Goal: Task Accomplishment & Management: Use online tool/utility

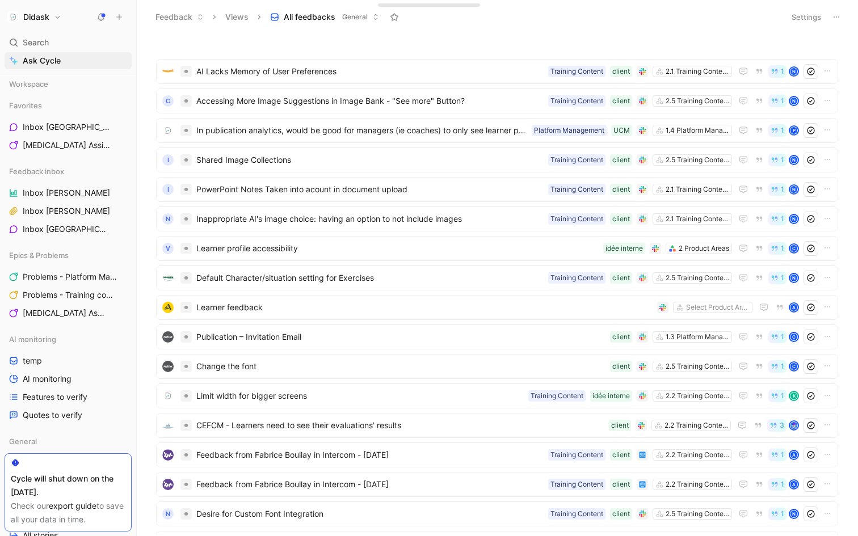
scroll to position [305, 0]
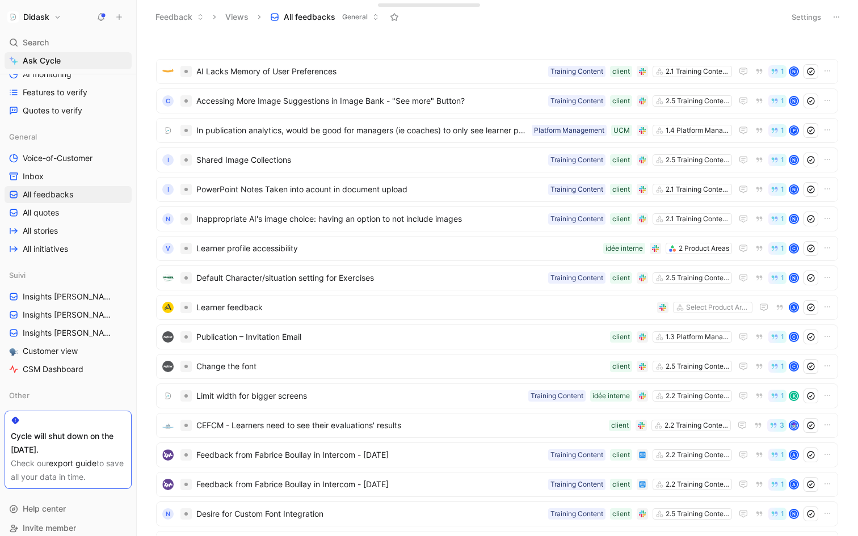
click at [352, 18] on span "General" at bounding box center [355, 16] width 26 height 11
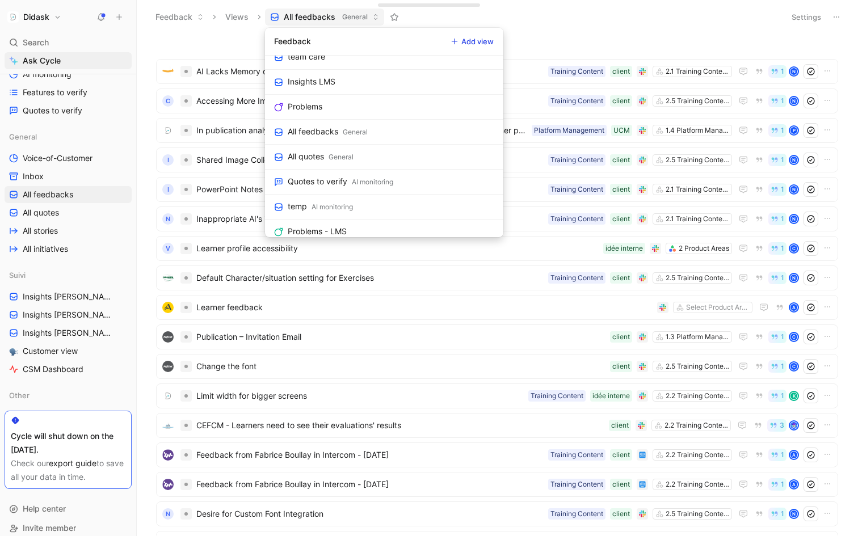
scroll to position [717, 0]
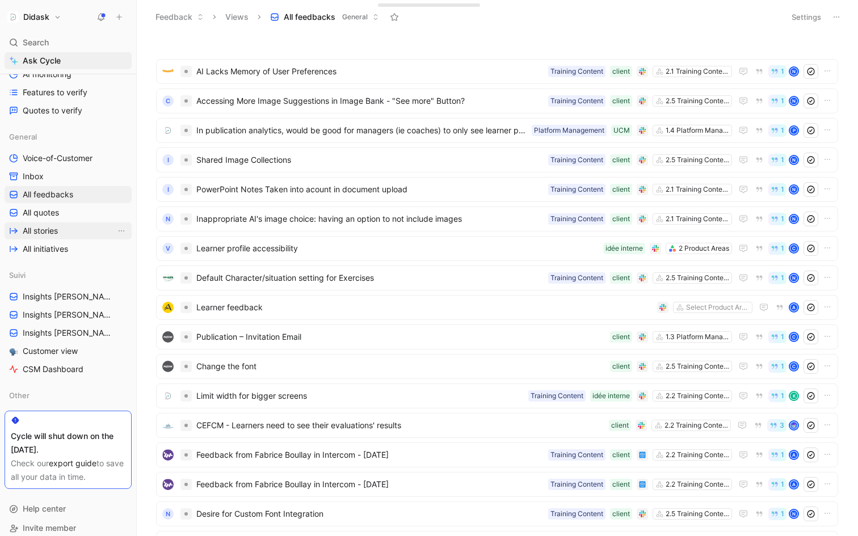
click at [71, 231] on link "All stories" at bounding box center [68, 230] width 127 height 17
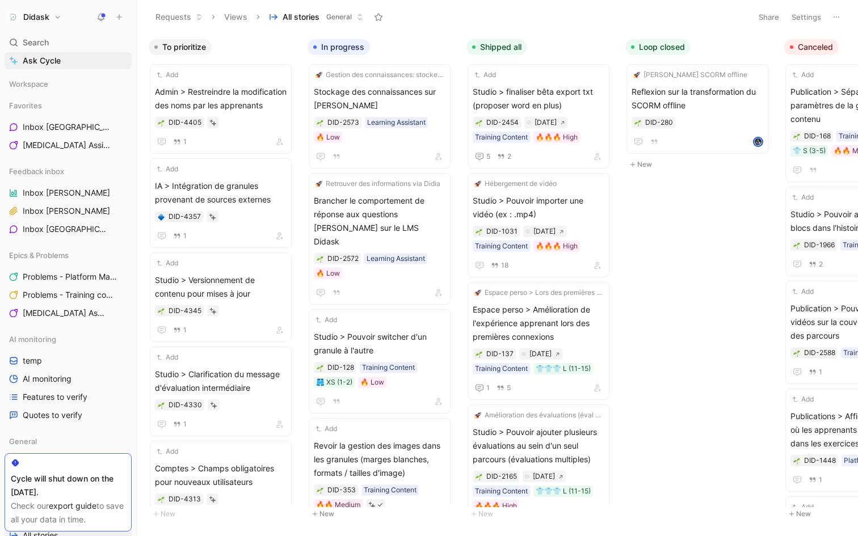
click at [241, 18] on button "Views" at bounding box center [235, 17] width 33 height 17
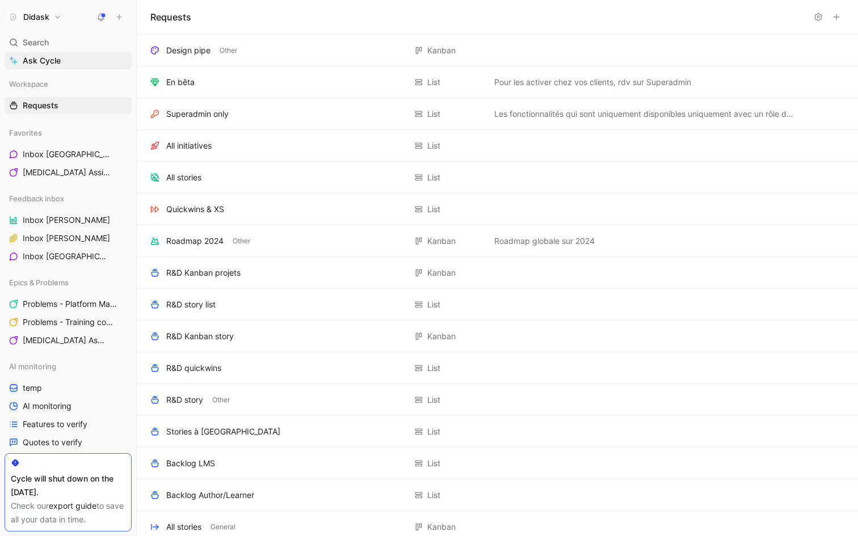
click at [60, 19] on button "Didask" at bounding box center [35, 17] width 60 height 16
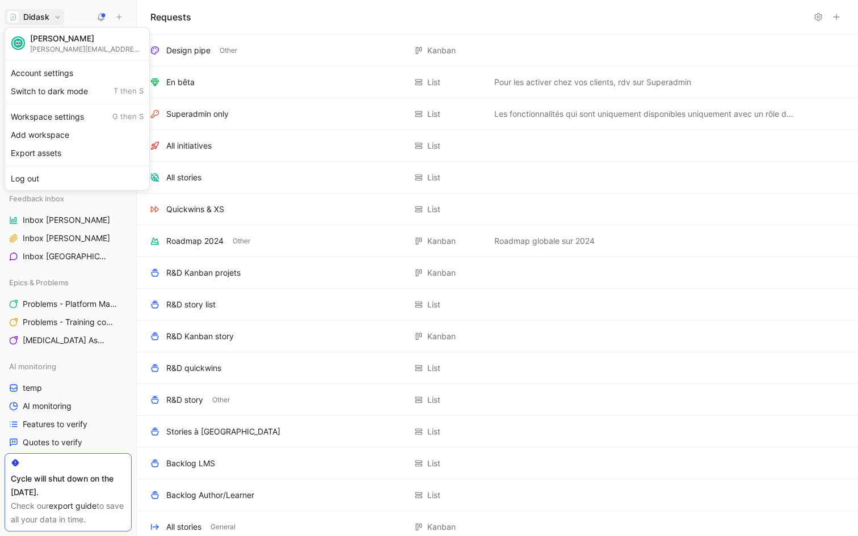
click at [59, 19] on div at bounding box center [429, 268] width 858 height 536
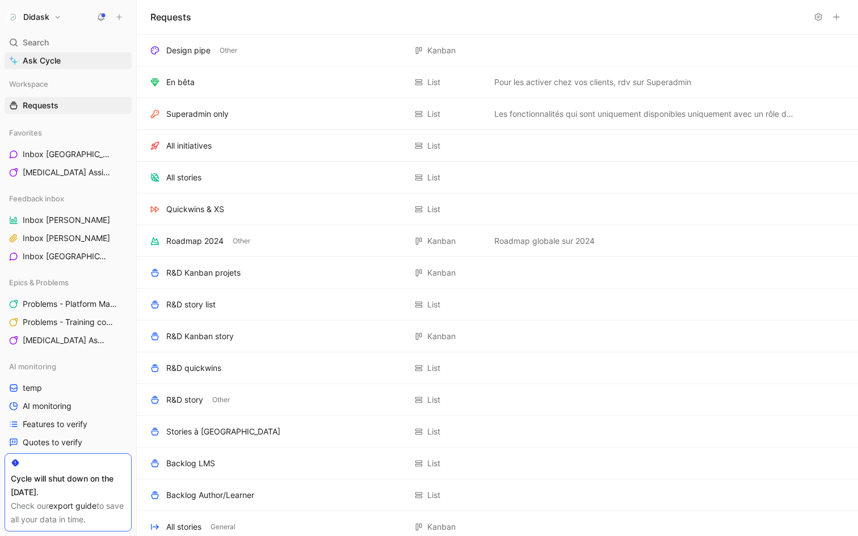
click at [60, 16] on button "Didask" at bounding box center [35, 17] width 60 height 16
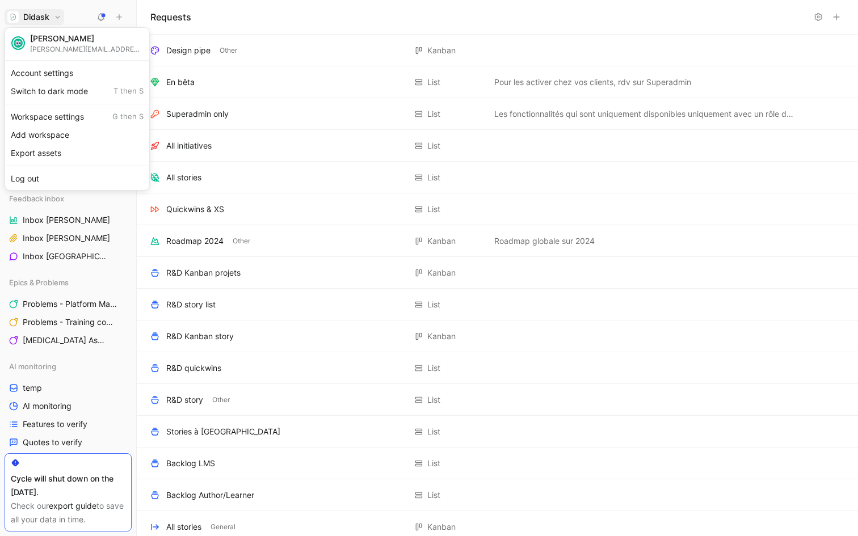
click at [57, 16] on div at bounding box center [429, 268] width 858 height 536
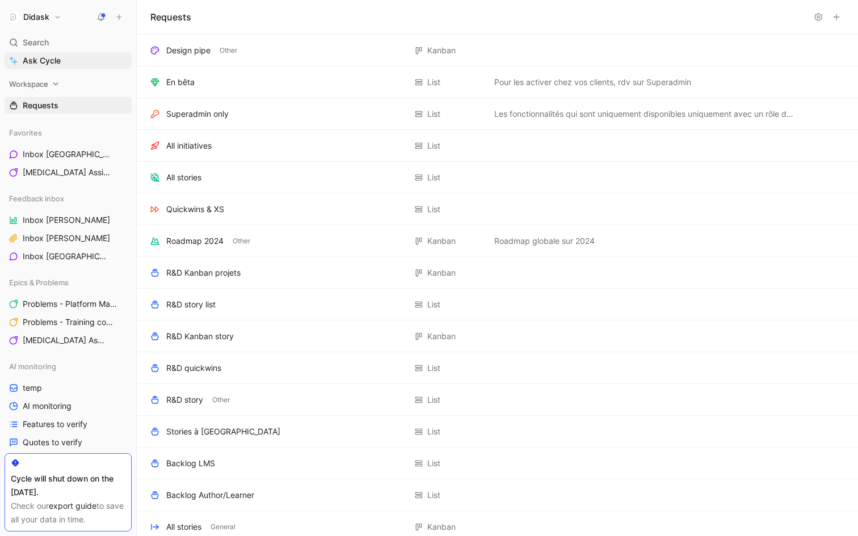
click at [58, 87] on icon at bounding box center [56, 84] width 8 height 8
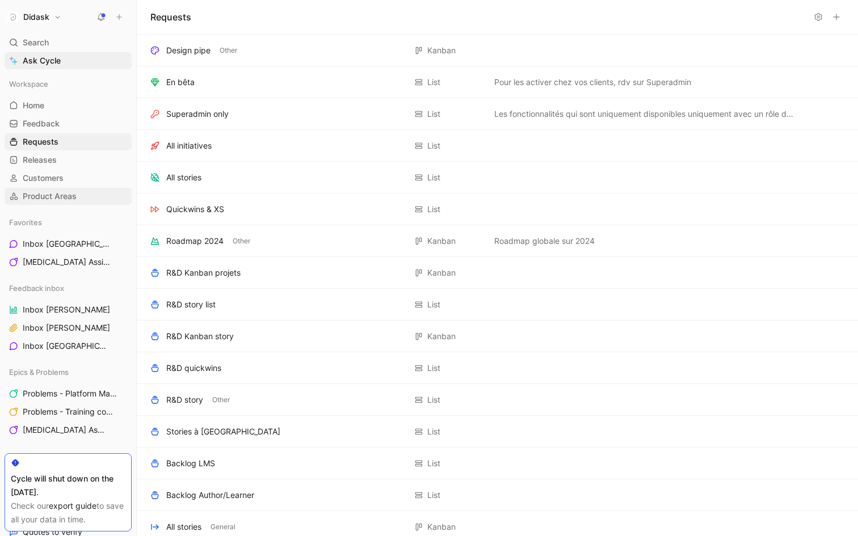
click at [66, 192] on span "Product Areas" at bounding box center [50, 196] width 54 height 11
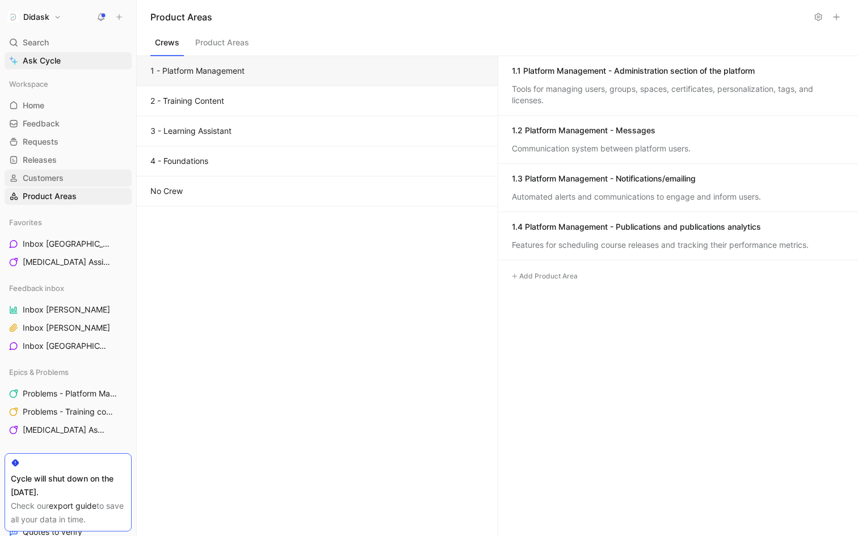
click at [66, 179] on link "Customers" at bounding box center [68, 178] width 127 height 17
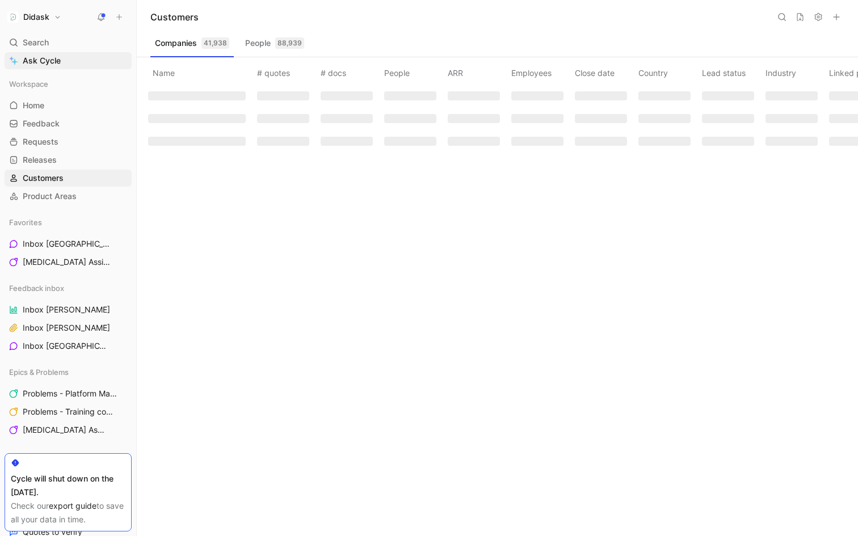
click at [64, 169] on div "Workspace Home G then H Feedback G then F Requests G then R Releases G then L C…" at bounding box center [68, 139] width 127 height 129
click at [64, 161] on link "Releases G then L" at bounding box center [68, 159] width 127 height 17
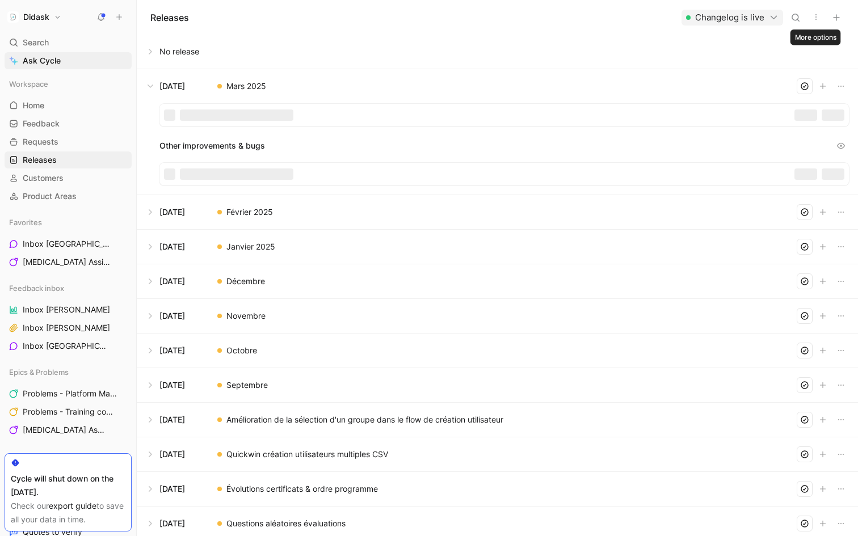
click at [815, 18] on icon "button" at bounding box center [815, 16] width 9 height 9
click at [789, 58] on span "Export in CSV" at bounding box center [771, 58] width 51 height 10
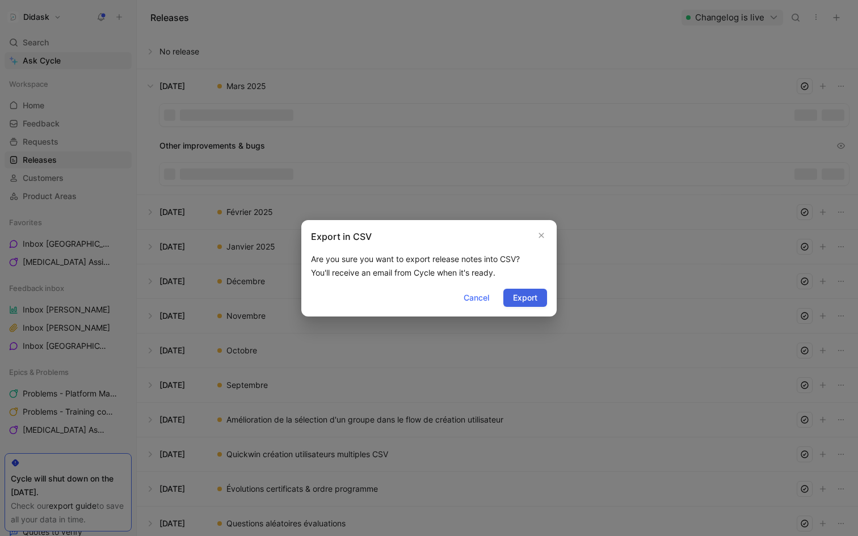
click at [533, 298] on span "Export" at bounding box center [525, 298] width 24 height 14
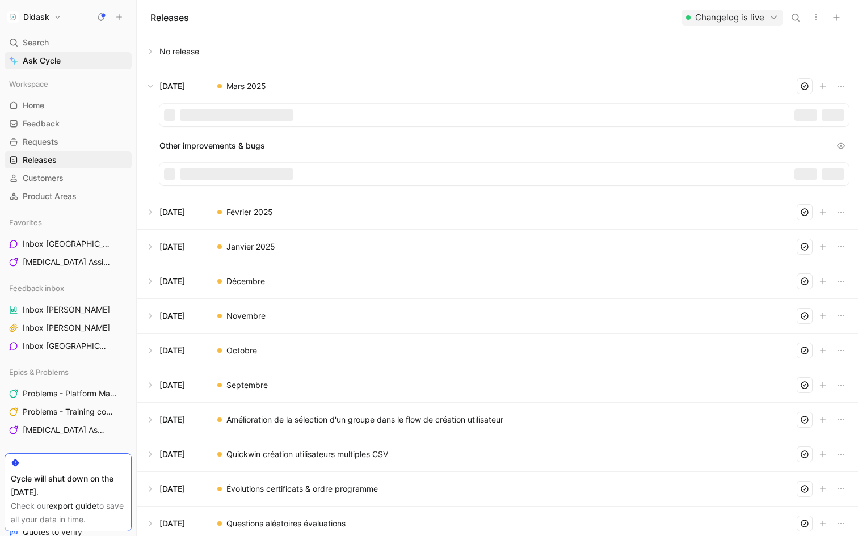
click at [151, 50] on button at bounding box center [497, 52] width 720 height 34
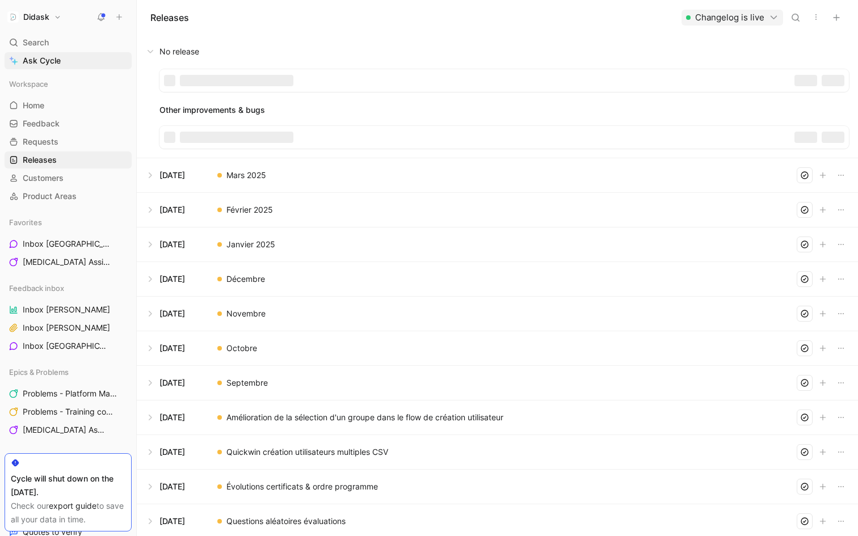
click at [151, 50] on button at bounding box center [497, 52] width 720 height 34
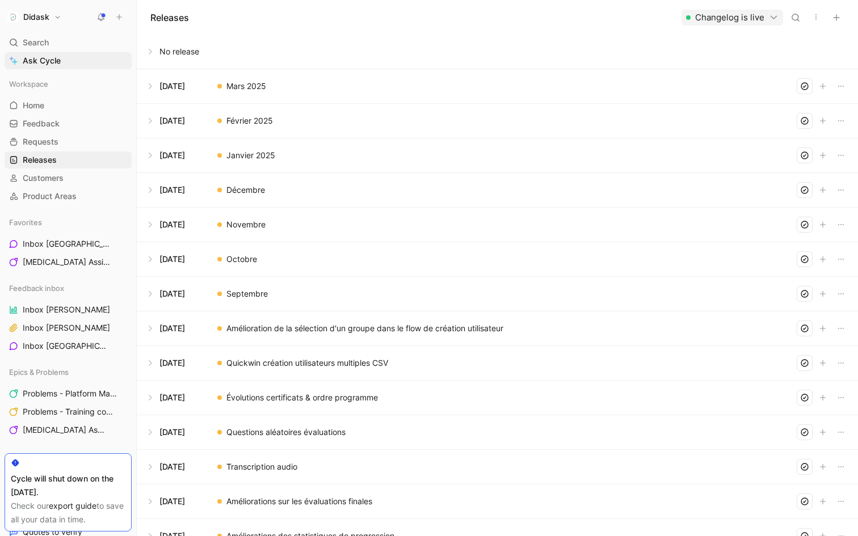
click at [817, 16] on icon "button" at bounding box center [815, 16] width 9 height 9
click at [786, 62] on span "Export in CSV" at bounding box center [771, 58] width 51 height 10
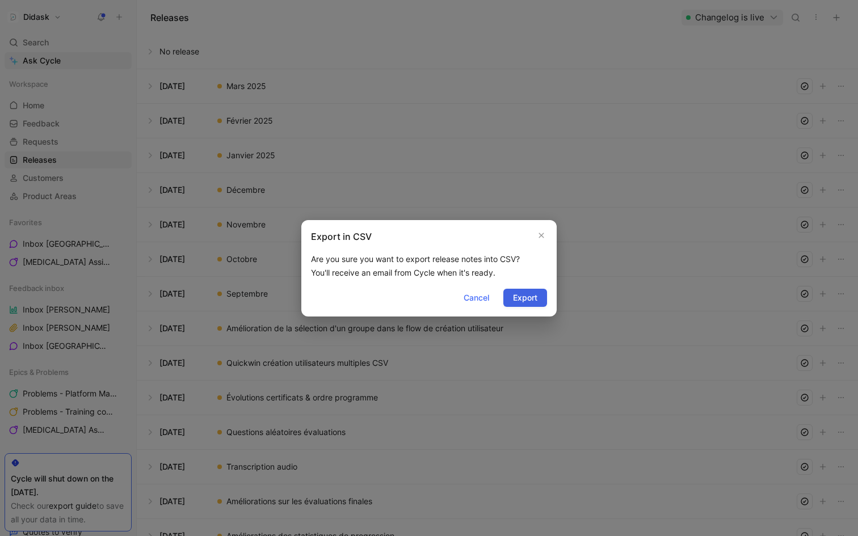
click at [525, 299] on span "Export" at bounding box center [525, 298] width 24 height 14
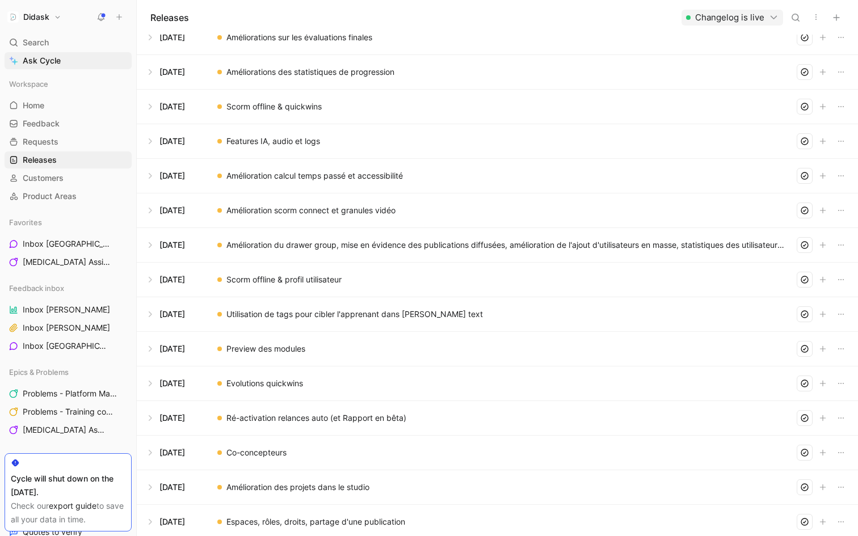
scroll to position [640, 0]
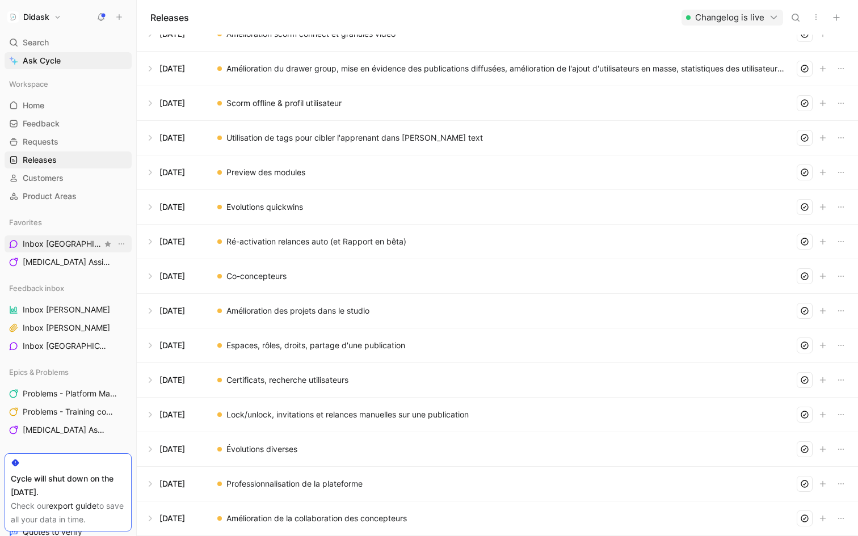
click at [64, 242] on span "Inbox [PERSON_NAME] Feedback inbox" at bounding box center [62, 244] width 79 height 12
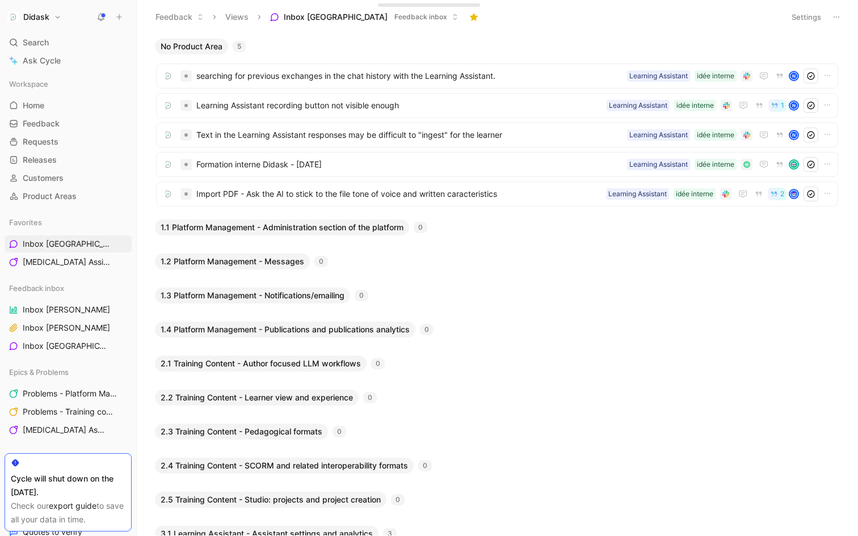
click at [836, 19] on icon at bounding box center [835, 16] width 9 height 9
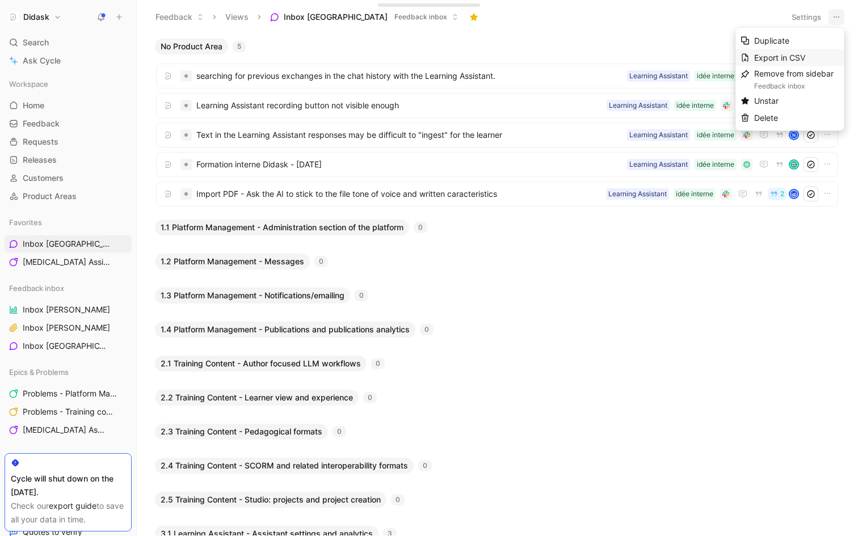
click at [799, 54] on span "Export in CSV" at bounding box center [779, 58] width 51 height 10
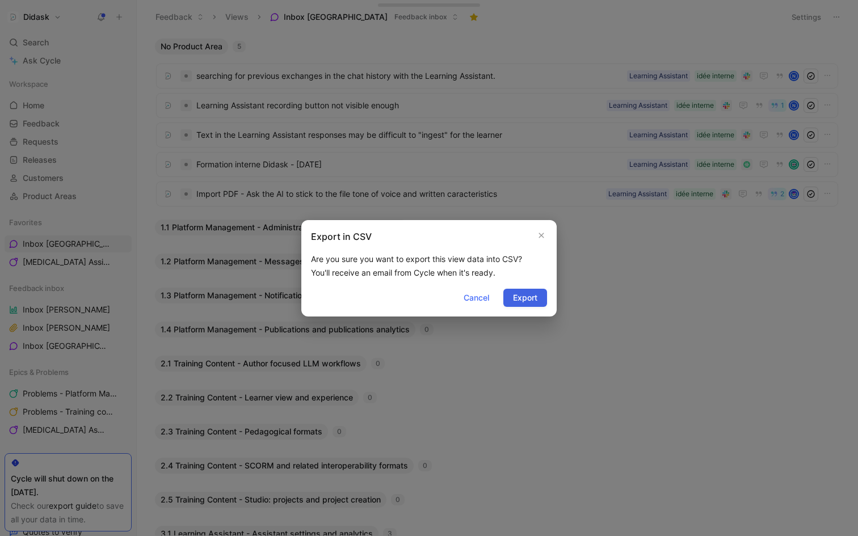
click at [533, 299] on span "Export" at bounding box center [525, 298] width 24 height 14
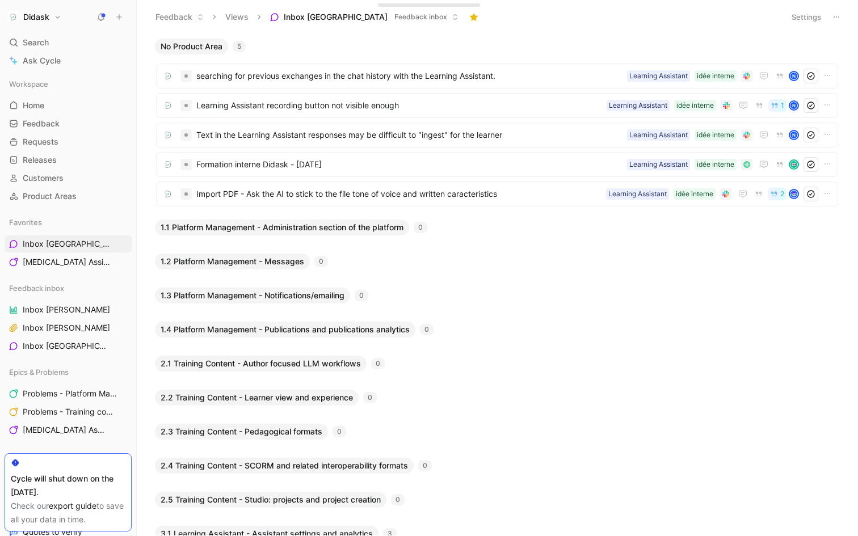
click at [816, 22] on button "Settings" at bounding box center [806, 17] width 40 height 16
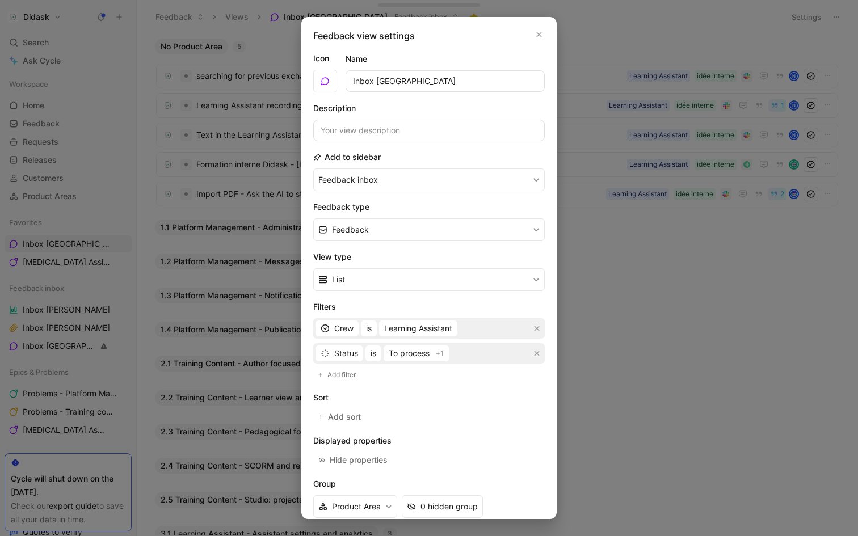
click at [609, 320] on div at bounding box center [429, 268] width 858 height 536
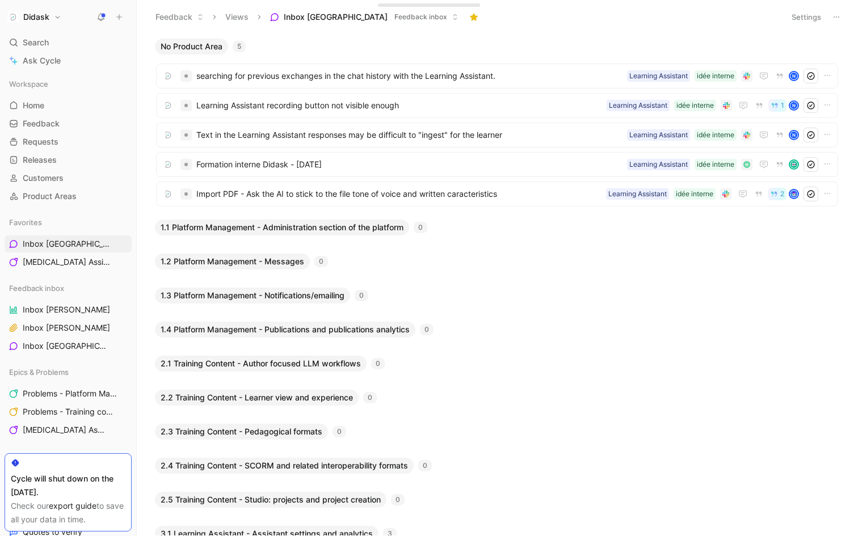
click at [838, 15] on icon at bounding box center [835, 16] width 9 height 9
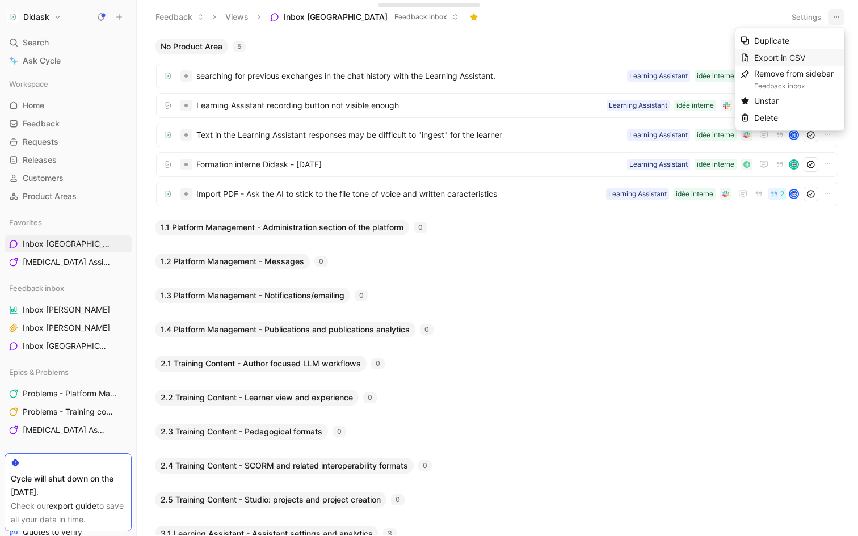
click at [805, 56] on span "Export in CSV" at bounding box center [779, 58] width 51 height 10
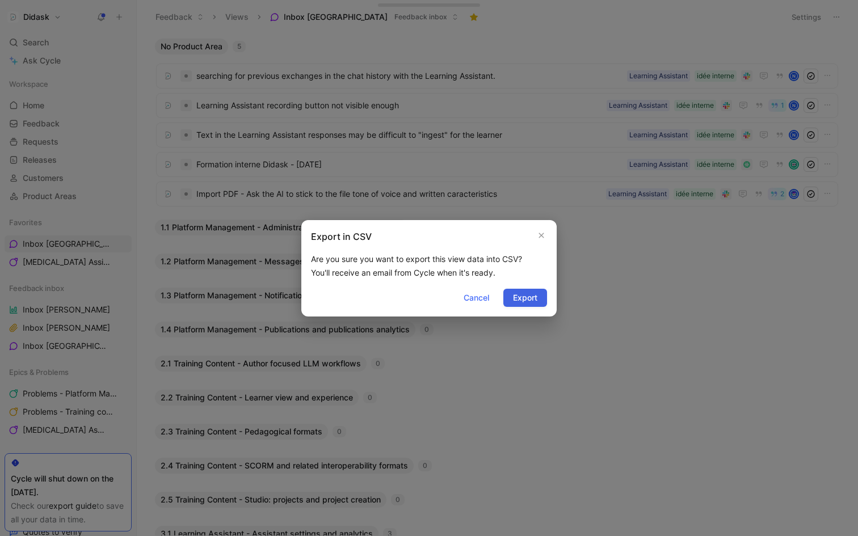
click at [522, 301] on span "Export" at bounding box center [525, 298] width 24 height 14
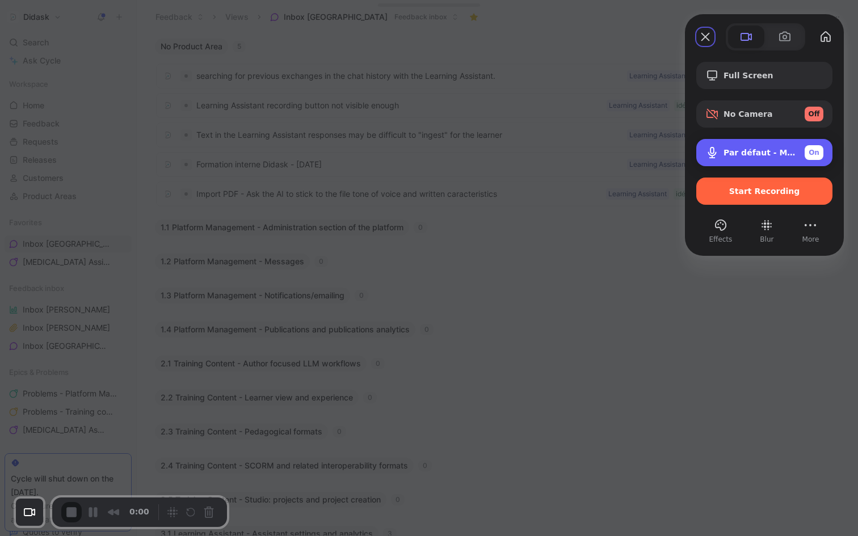
click at [793, 145] on div "Par défaut - Microphone MacBook Pro (Built-in) On" at bounding box center [773, 152] width 100 height 15
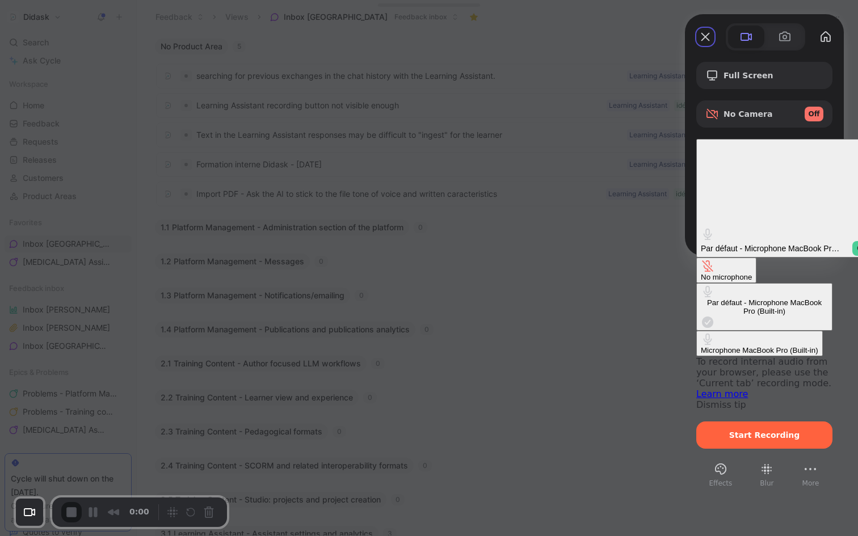
click at [700, 273] on div "No microphone" at bounding box center [725, 277] width 51 height 9
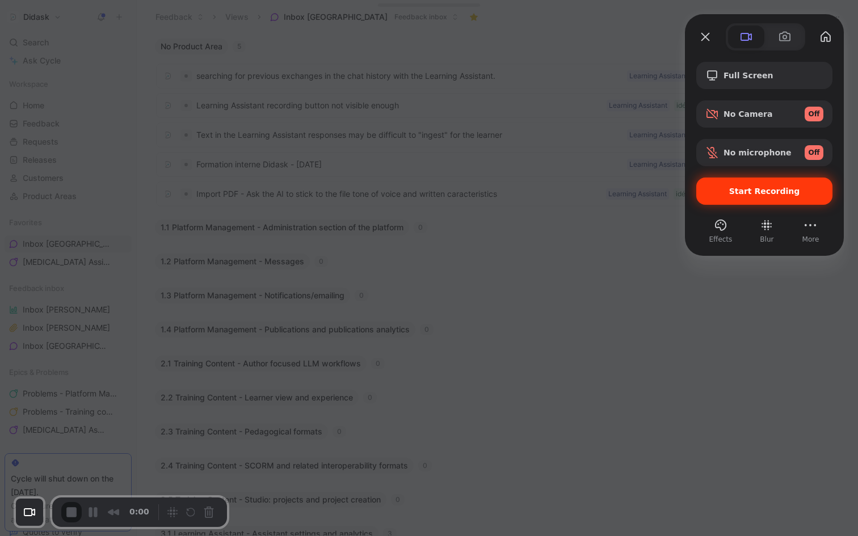
click at [741, 188] on span "Start Recording" at bounding box center [764, 191] width 71 height 9
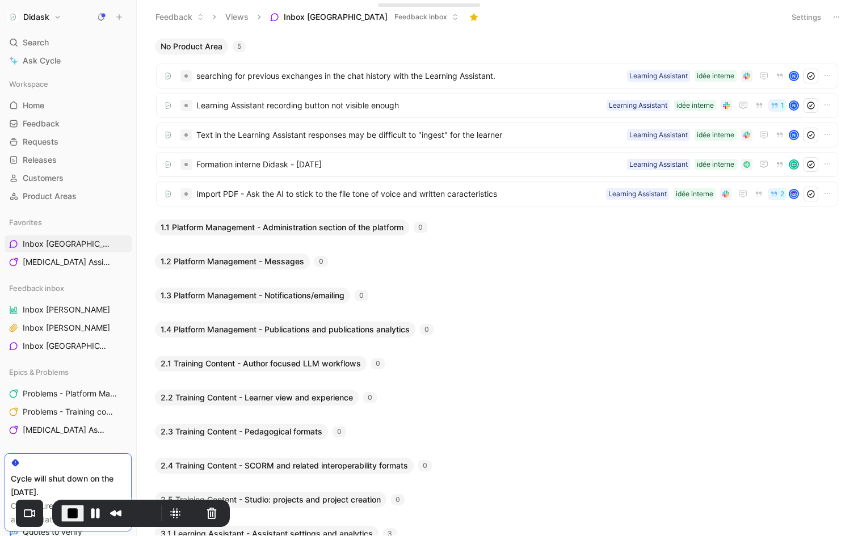
click at [837, 16] on icon at bounding box center [835, 16] width 9 height 9
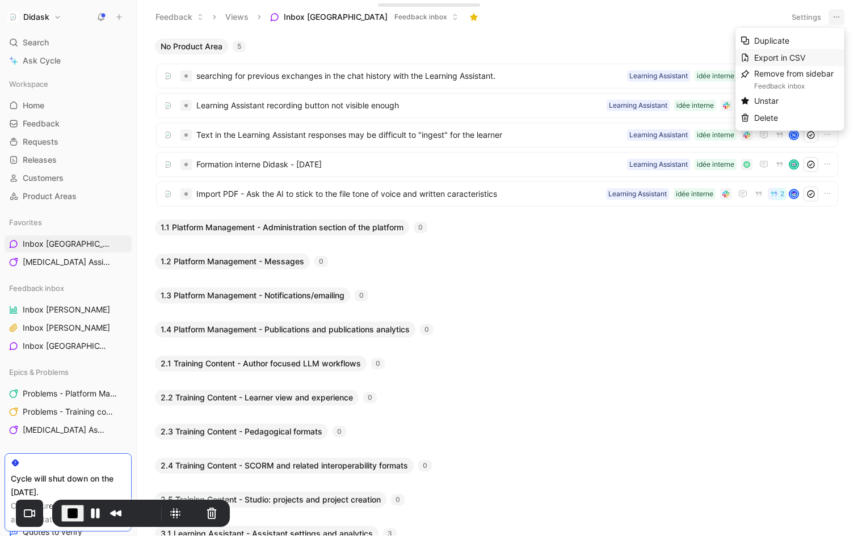
click at [808, 56] on div "Export in CSV" at bounding box center [796, 58] width 85 height 14
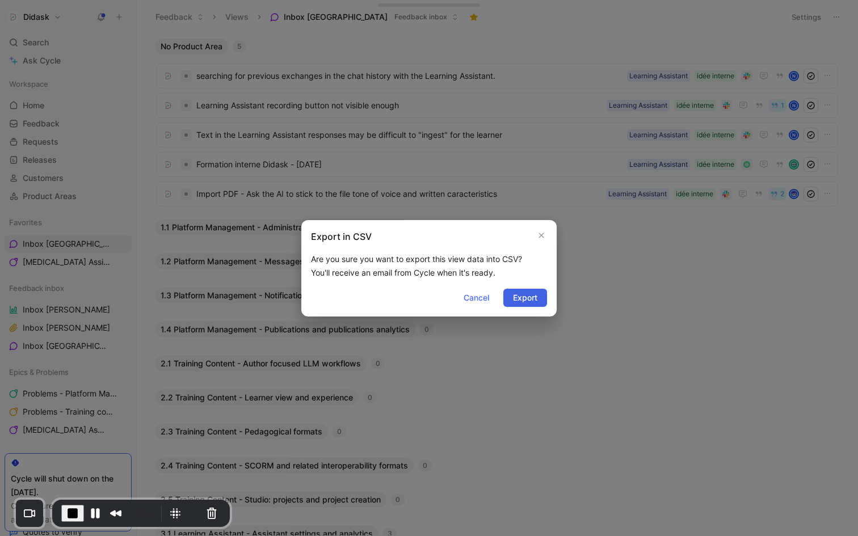
click at [523, 305] on button "Export" at bounding box center [525, 298] width 44 height 18
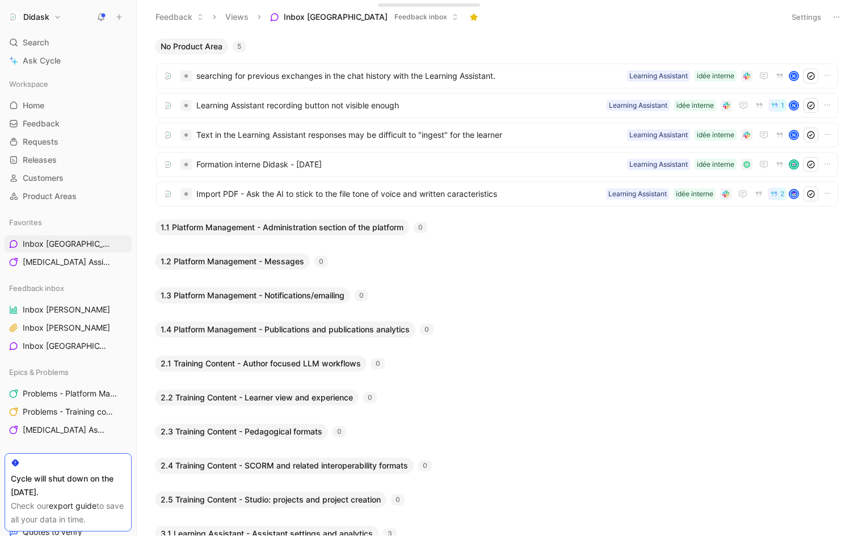
click at [834, 16] on icon at bounding box center [835, 16] width 9 height 9
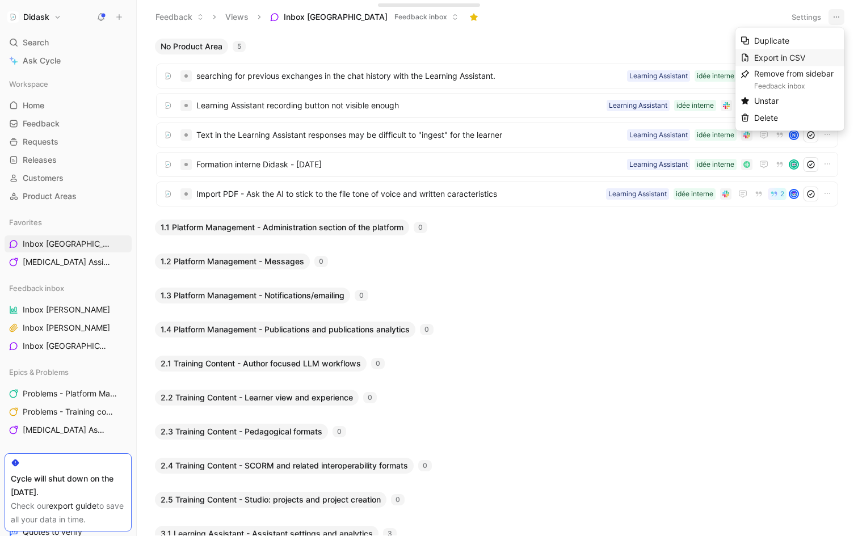
click at [802, 54] on span "Export in CSV" at bounding box center [779, 58] width 51 height 10
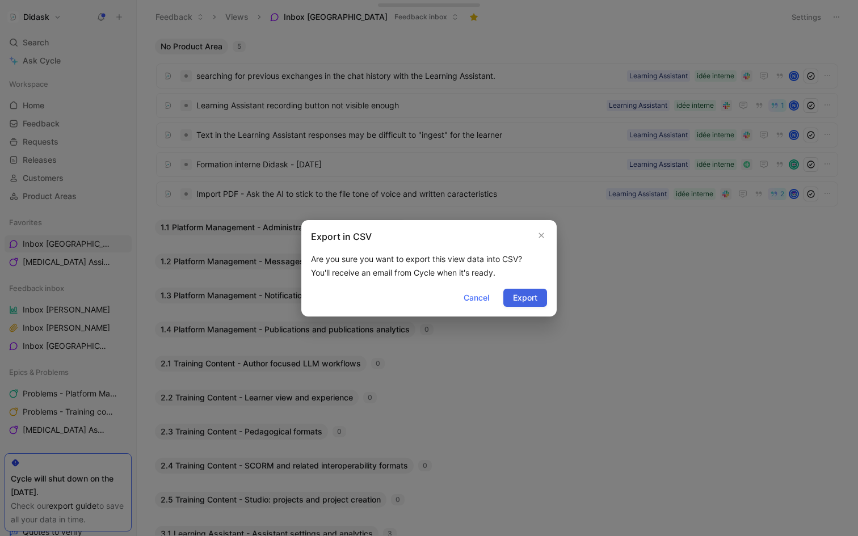
click at [529, 306] on button "Export" at bounding box center [525, 298] width 44 height 18
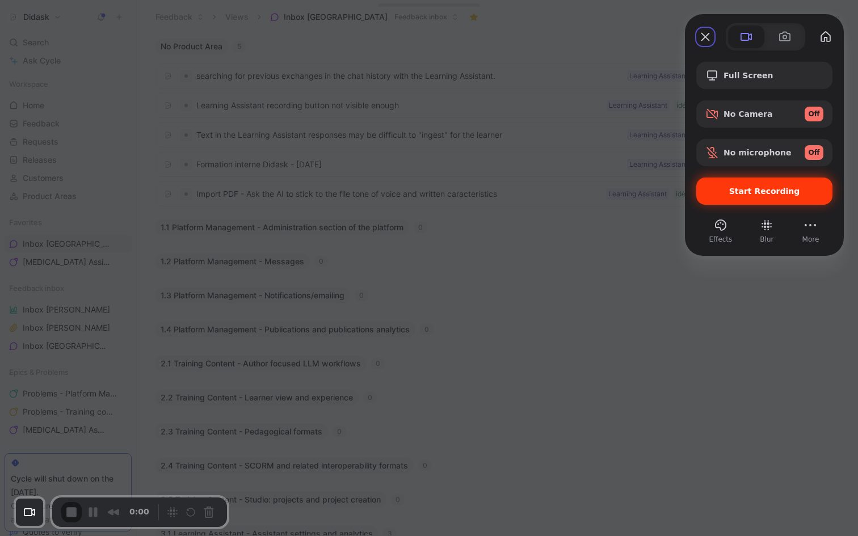
click at [753, 192] on span "Start Recording" at bounding box center [764, 191] width 71 height 9
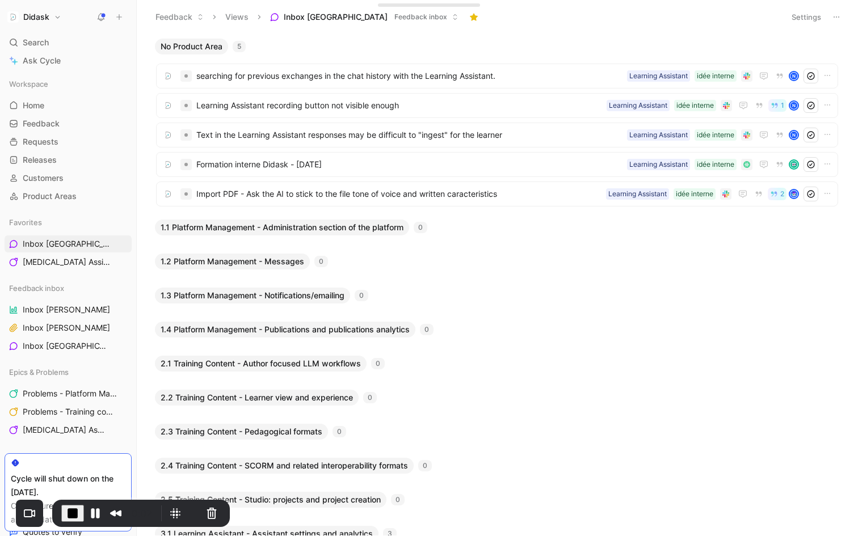
click at [808, 16] on button "Settings" at bounding box center [806, 17] width 40 height 16
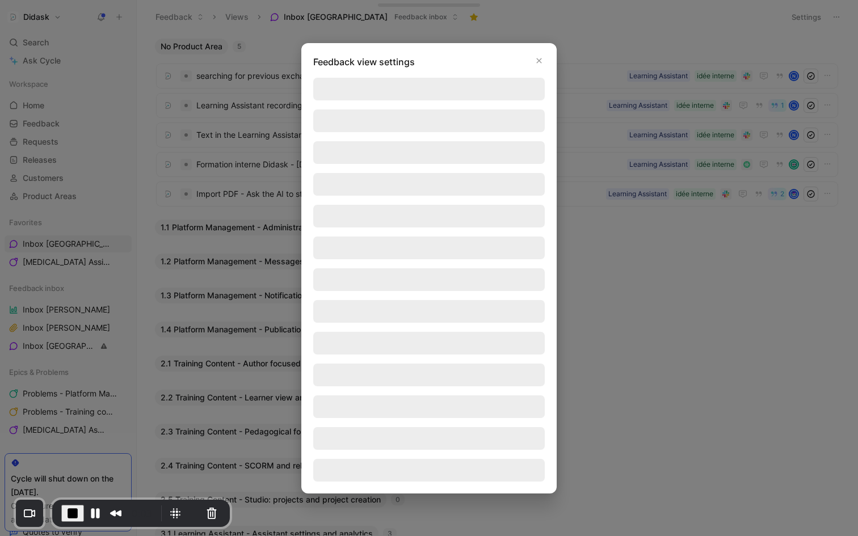
click at [807, 16] on div at bounding box center [429, 268] width 858 height 536
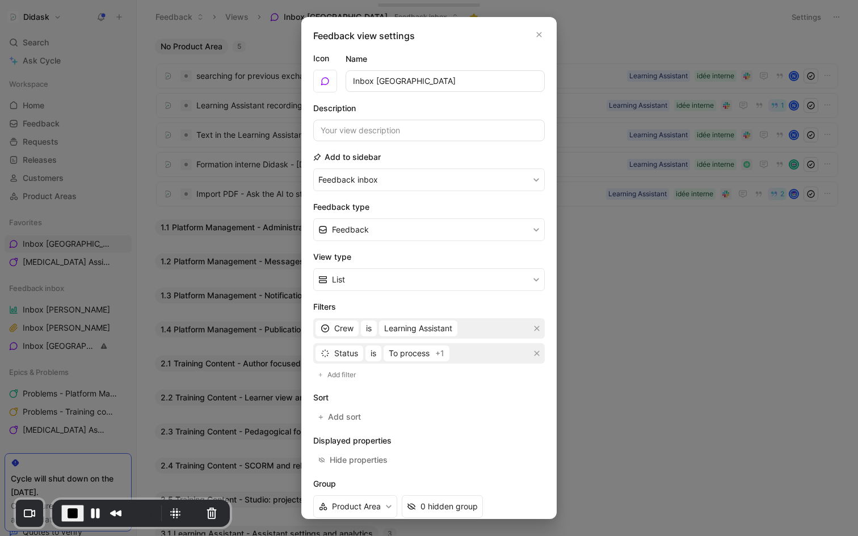
click at [846, 19] on div at bounding box center [429, 268] width 858 height 536
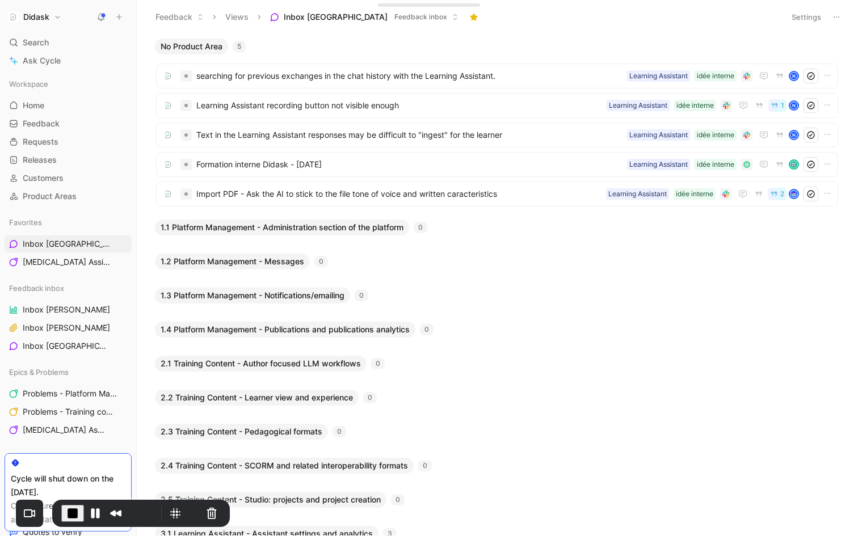
click at [835, 16] on icon at bounding box center [835, 16] width 9 height 9
click at [806, 16] on button "Settings" at bounding box center [806, 17] width 40 height 16
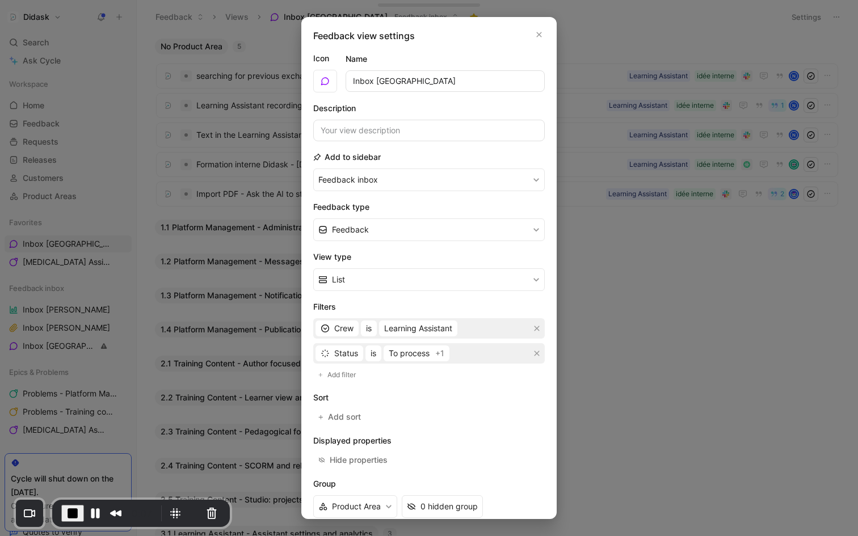
click at [810, 36] on div at bounding box center [429, 268] width 858 height 536
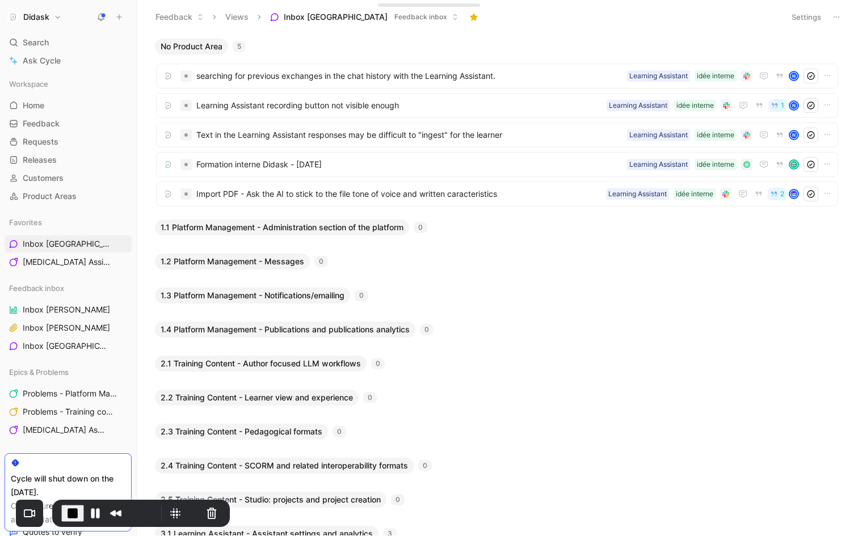
click at [834, 19] on icon at bounding box center [835, 16] width 9 height 9
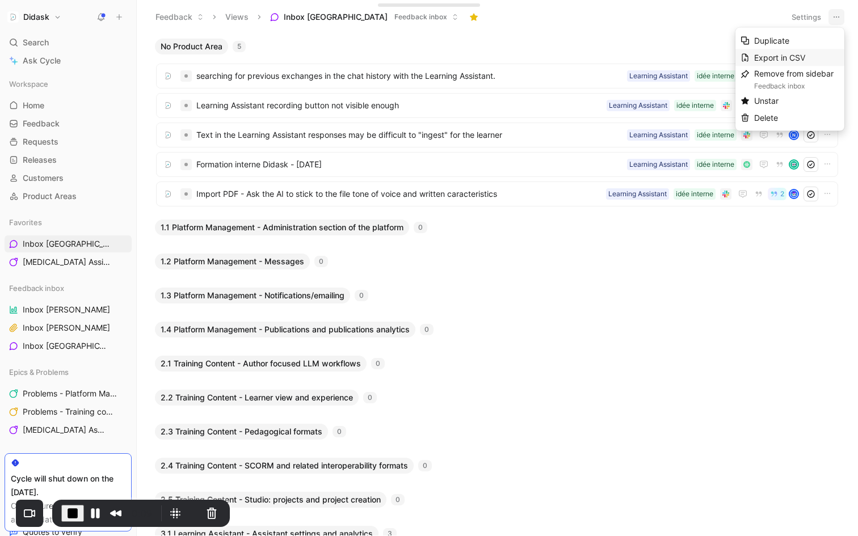
click at [805, 58] on span "Export in CSV" at bounding box center [779, 58] width 51 height 10
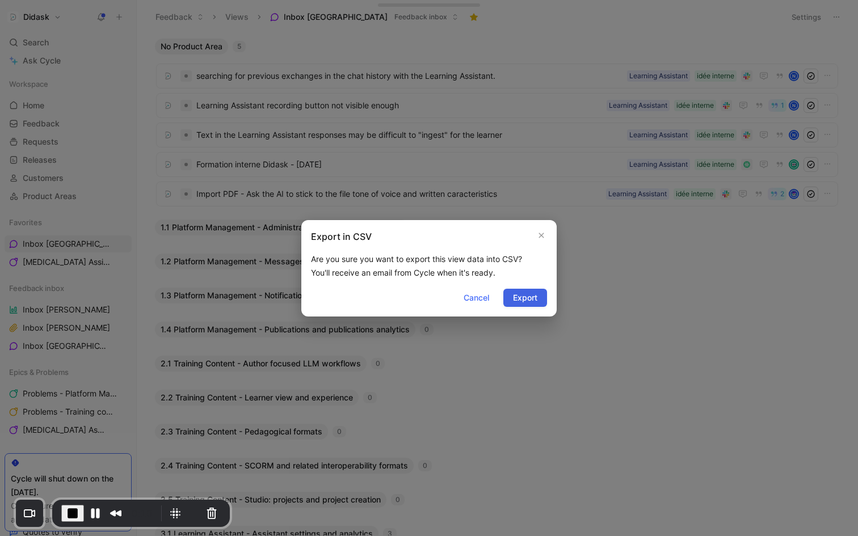
click at [514, 293] on span "Export" at bounding box center [525, 298] width 24 height 14
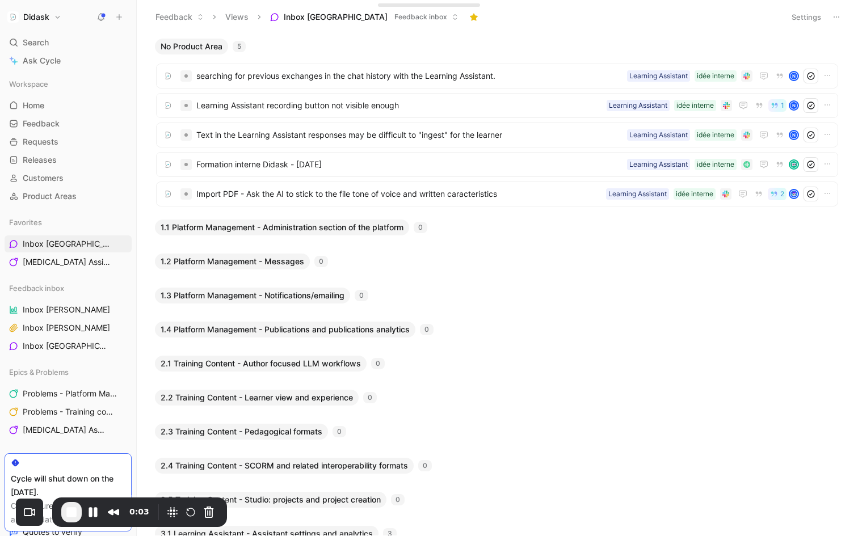
click at [833, 17] on use at bounding box center [836, 16] width 6 height 1
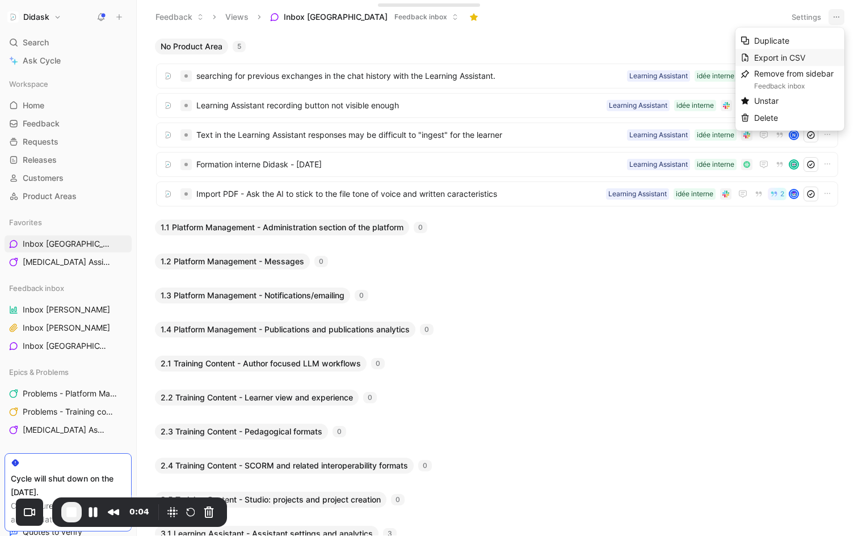
click at [803, 57] on span "Export in CSV" at bounding box center [779, 58] width 51 height 10
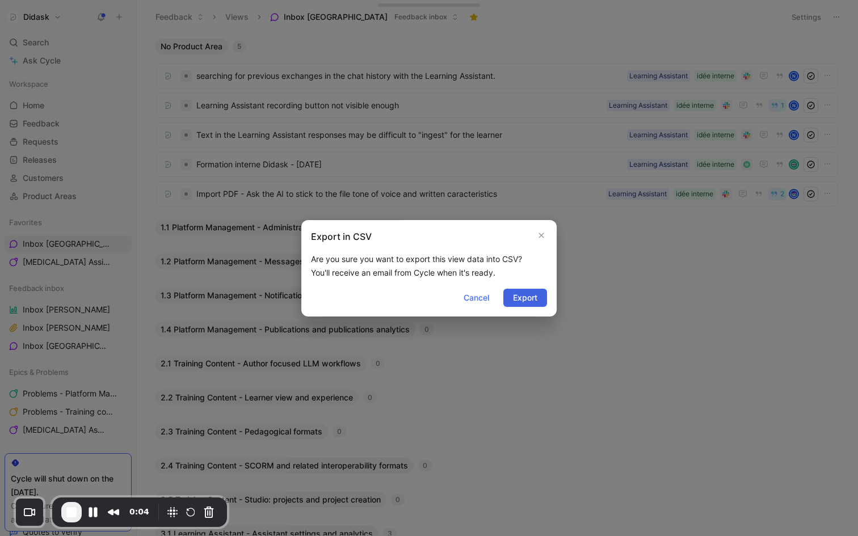
click at [531, 301] on span "Export" at bounding box center [525, 298] width 24 height 14
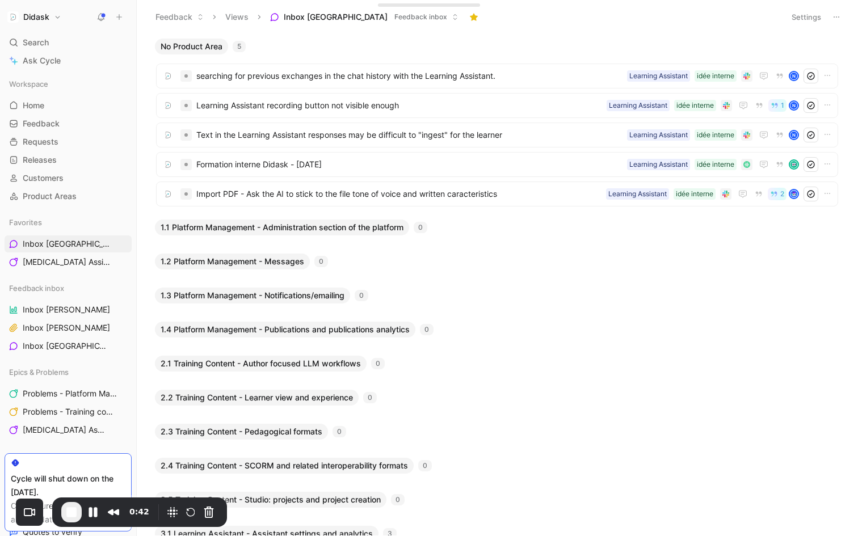
click at [48, 19] on h1 "Didask" at bounding box center [36, 17] width 26 height 10
click at [47, 14] on div at bounding box center [429, 268] width 858 height 536
click at [49, 165] on span "Releases" at bounding box center [40, 159] width 34 height 11
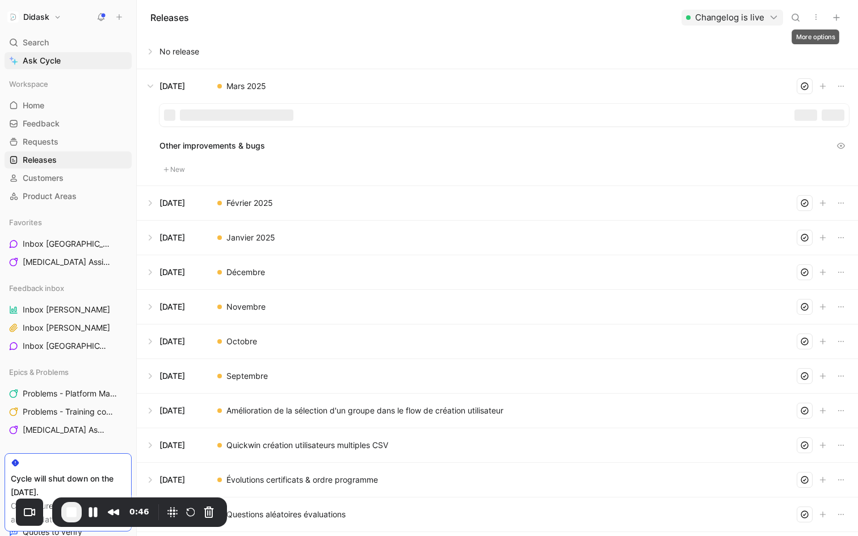
click at [816, 16] on icon "button" at bounding box center [815, 16] width 9 height 9
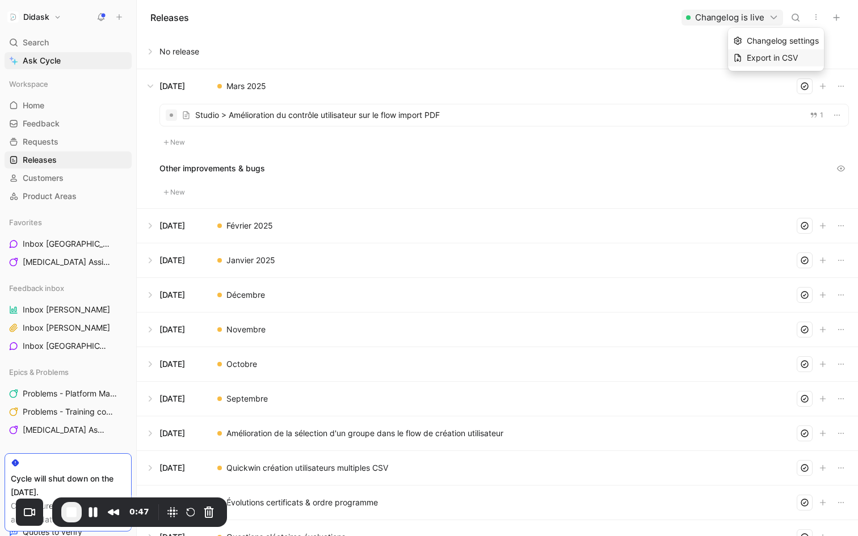
click at [789, 58] on span "Export in CSV" at bounding box center [771, 58] width 51 height 10
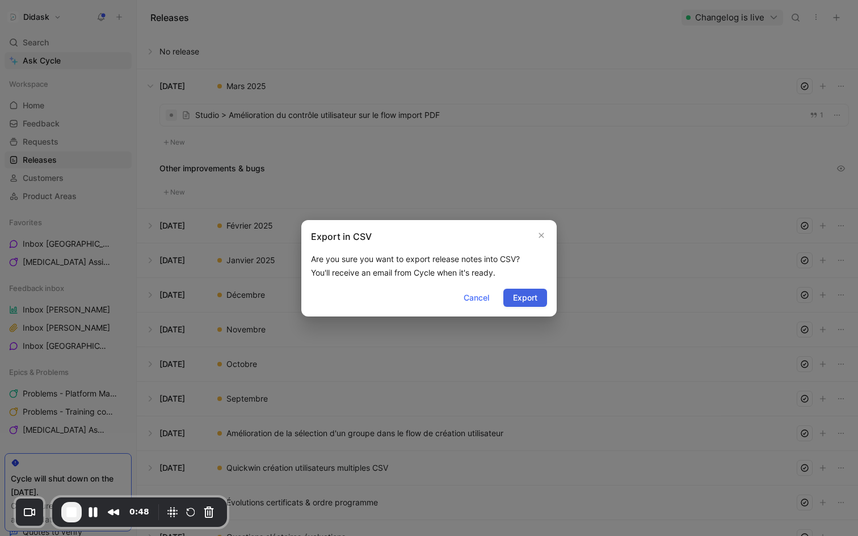
click at [533, 299] on span "Export" at bounding box center [525, 298] width 24 height 14
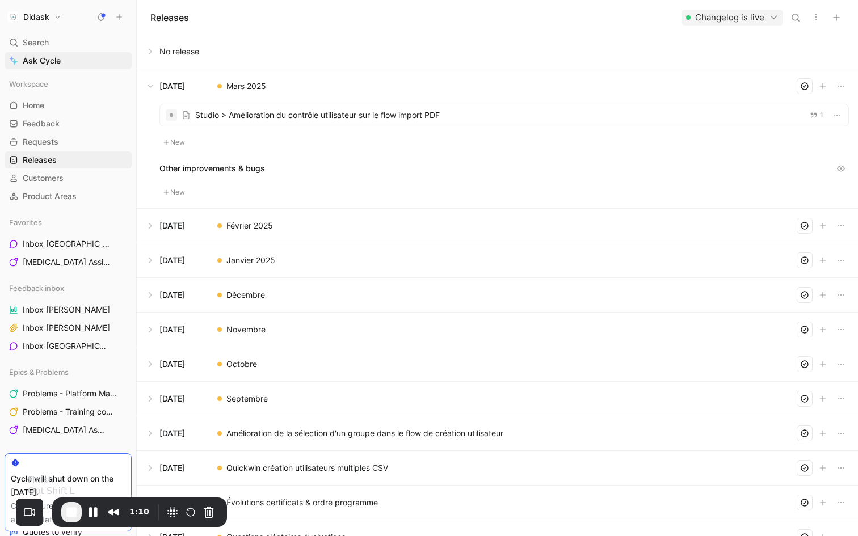
click at [71, 513] on span "End Recording" at bounding box center [72, 512] width 14 height 14
